Goal: Task Accomplishment & Management: Complete application form

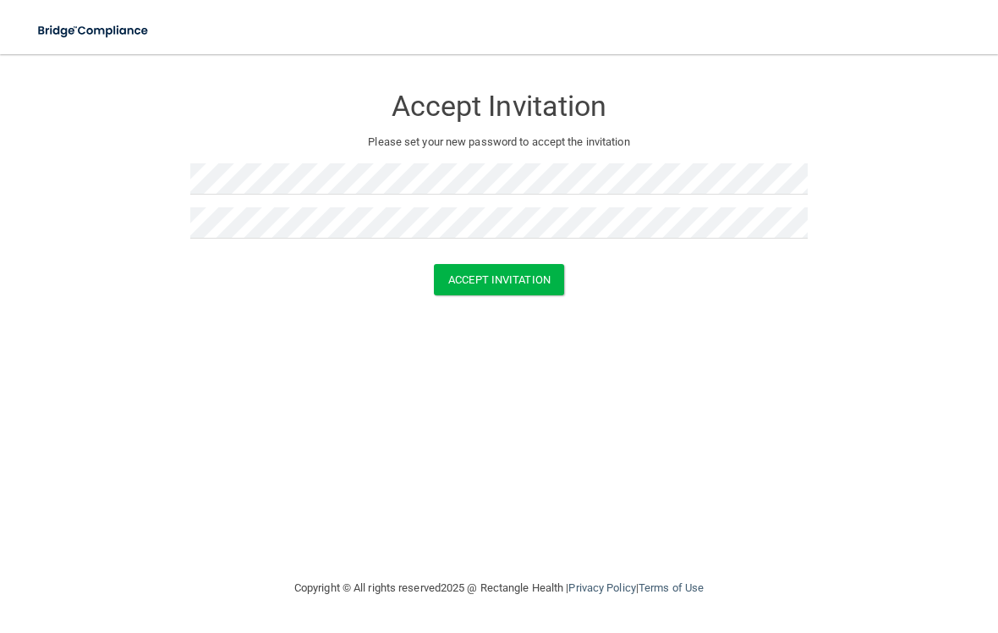
click at [533, 280] on button "Accept Invitation" at bounding box center [499, 279] width 130 height 31
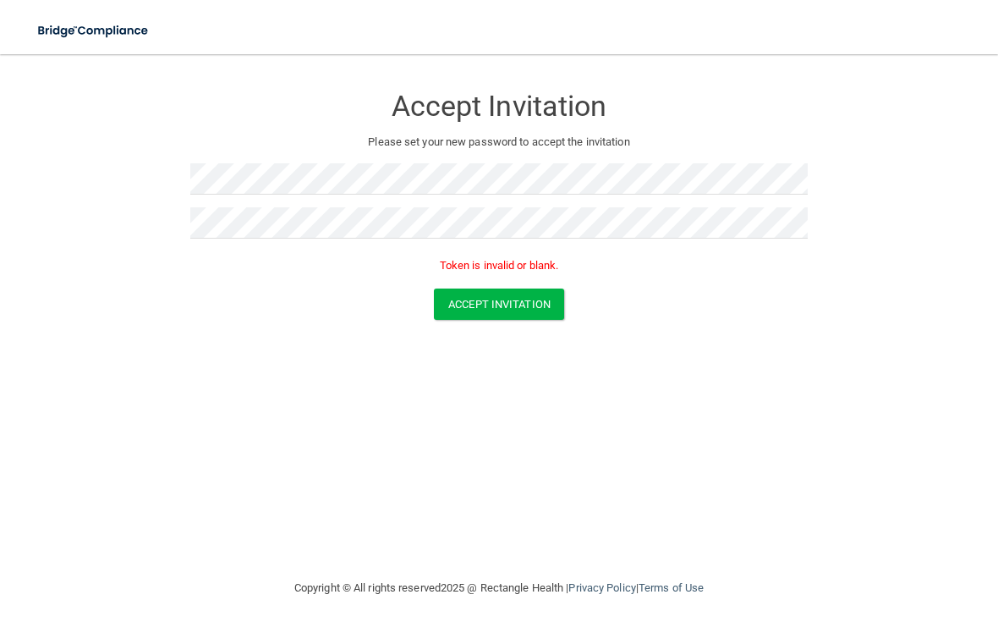
click at [492, 311] on button "Accept Invitation" at bounding box center [499, 304] width 130 height 31
click at [514, 303] on button "Accept Invitation" at bounding box center [499, 304] width 130 height 31
click at [520, 304] on button "Accept Invitation" at bounding box center [499, 304] width 130 height 31
click at [522, 315] on button "Accept Invitation" at bounding box center [499, 304] width 130 height 31
click at [514, 305] on button "Accept Invitation" at bounding box center [499, 304] width 130 height 31
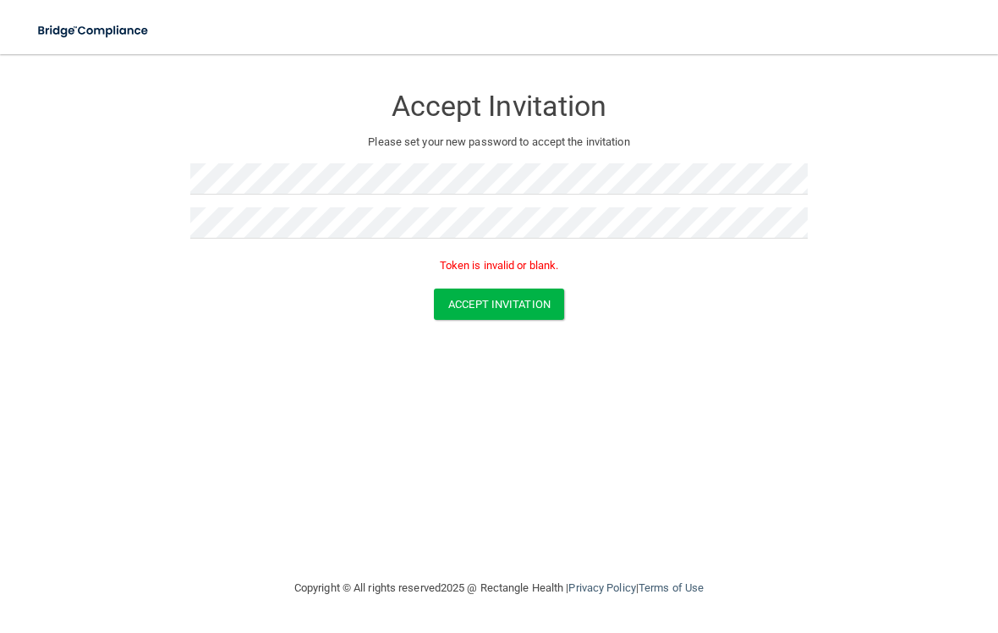
click at [508, 302] on button "Accept Invitation" at bounding box center [499, 304] width 130 height 31
click at [519, 316] on button "Accept Invitation" at bounding box center [499, 304] width 130 height 31
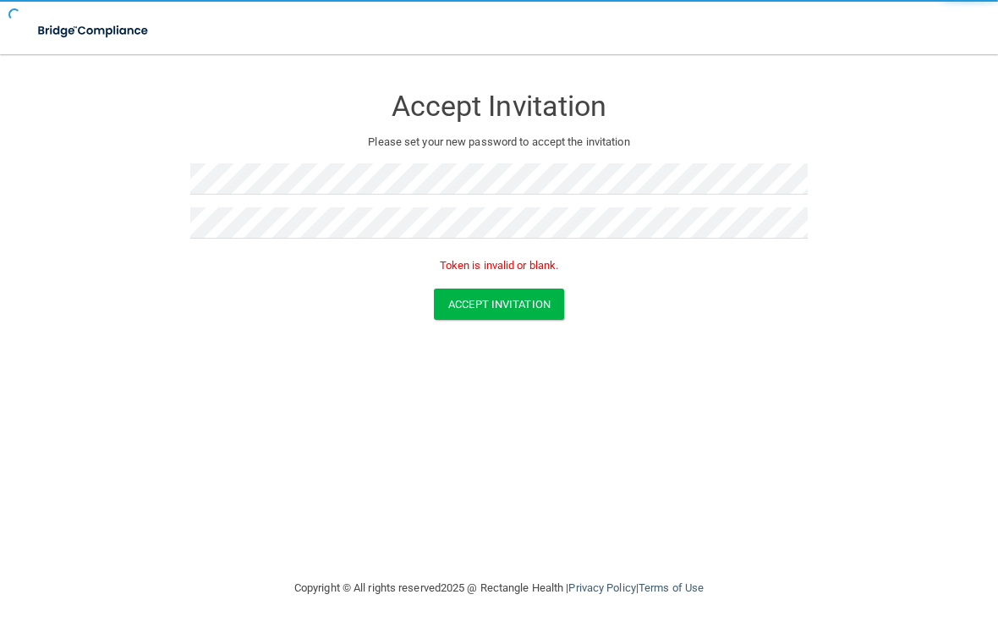
click at [504, 300] on button "Accept Invitation" at bounding box center [499, 304] width 130 height 31
